Goal: Check status: Check status

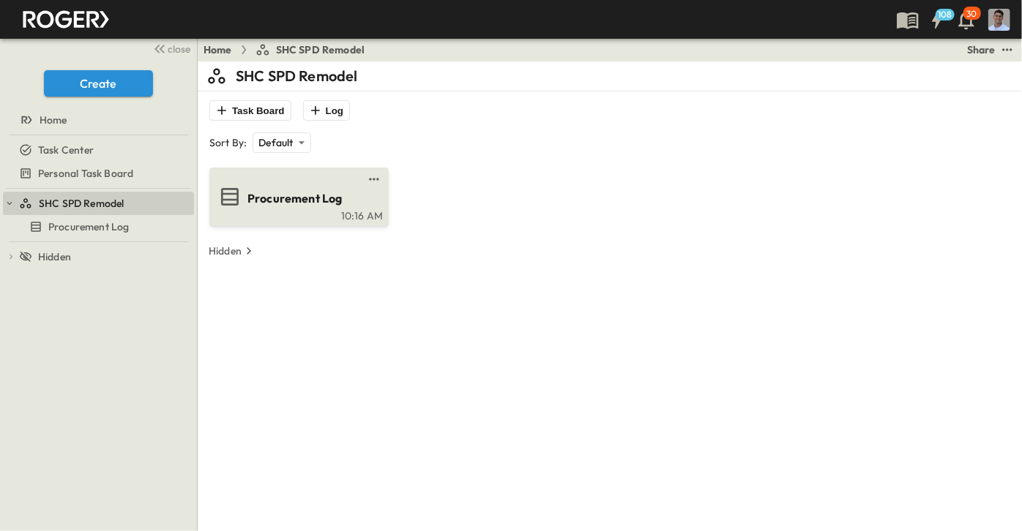
click at [255, 193] on span "Procurement Log" at bounding box center [294, 198] width 95 height 17
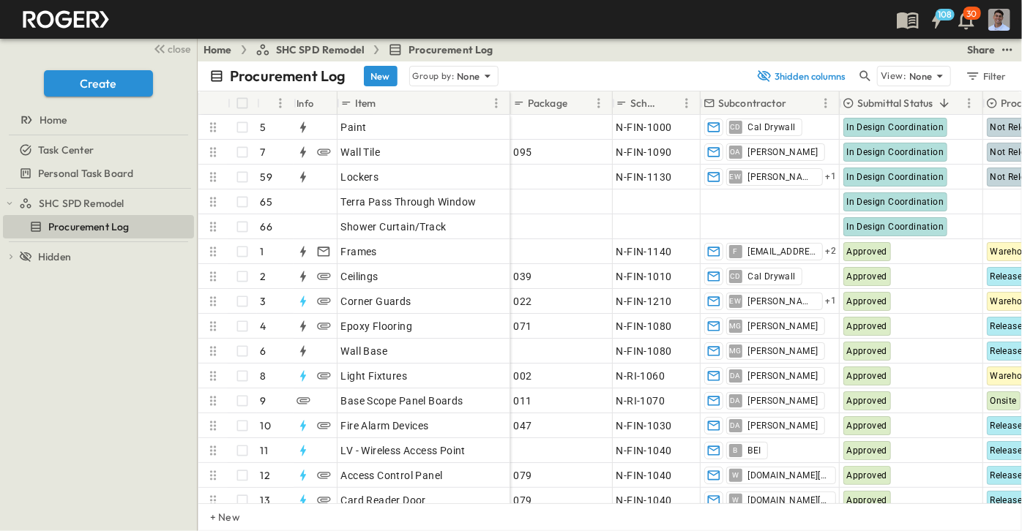
click at [894, 98] on p "Submittal Status" at bounding box center [895, 103] width 76 height 15
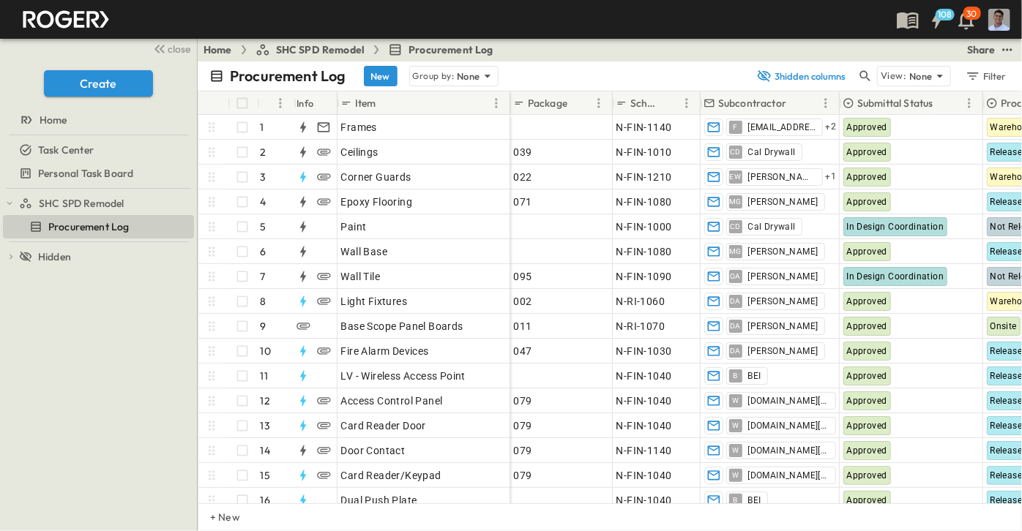
click at [897, 98] on p "Submittal Status" at bounding box center [895, 103] width 76 height 15
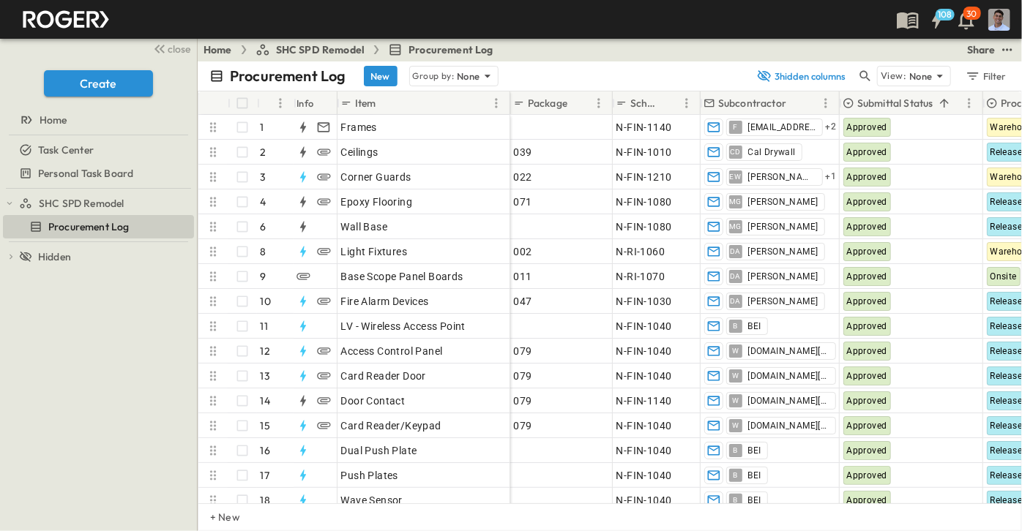
click at [897, 98] on p "Submittal Status" at bounding box center [895, 103] width 76 height 15
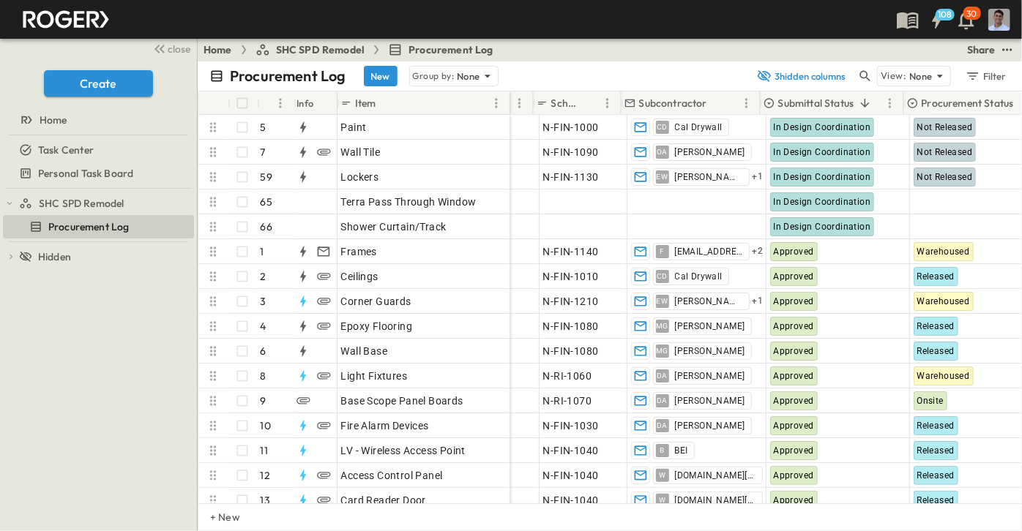
scroll to position [0, 132]
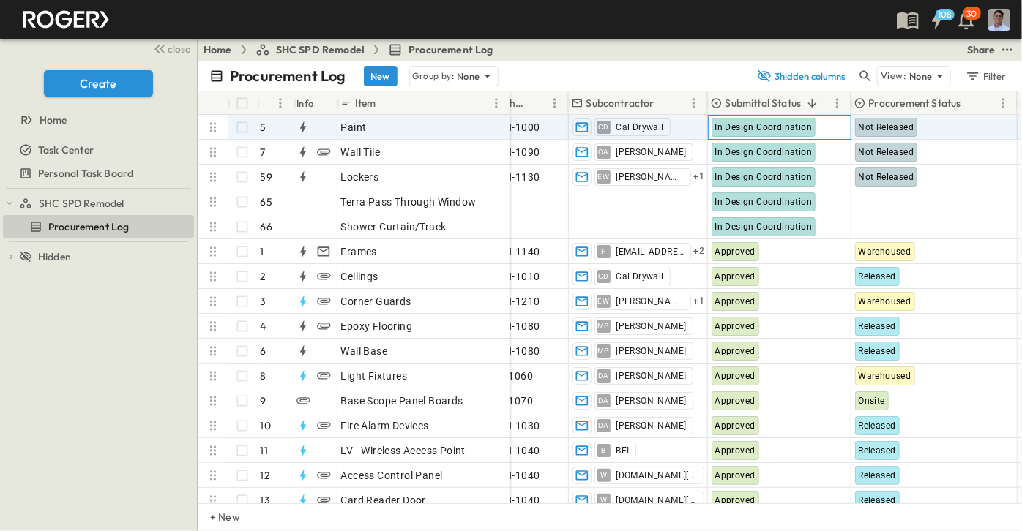
click at [734, 125] on span "In Design Coordination" at bounding box center [763, 127] width 97 height 10
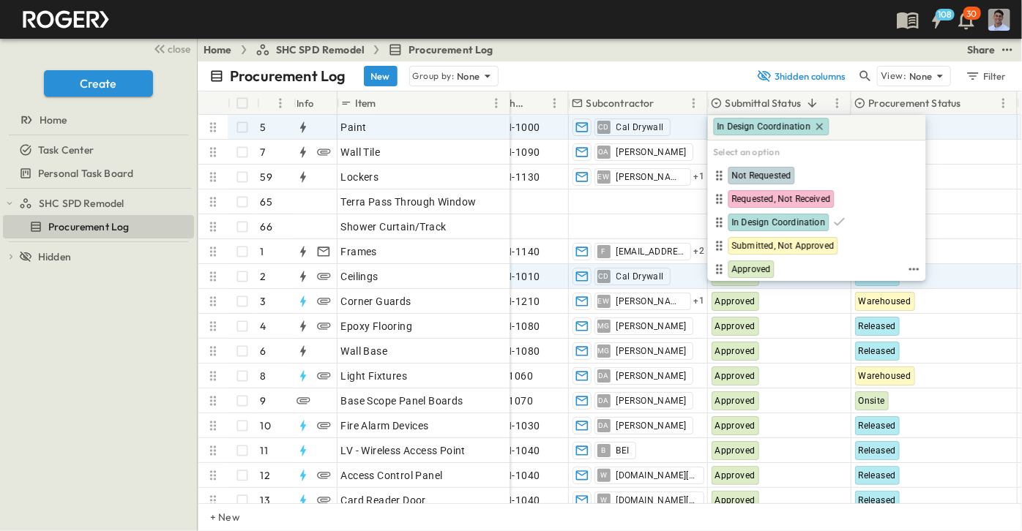
drag, startPoint x: 751, startPoint y: 268, endPoint x: 815, endPoint y: 247, distance: 66.9
click at [751, 269] on span "Approved" at bounding box center [751, 270] width 39 height 12
